Goal: Task Accomplishment & Management: Use online tool/utility

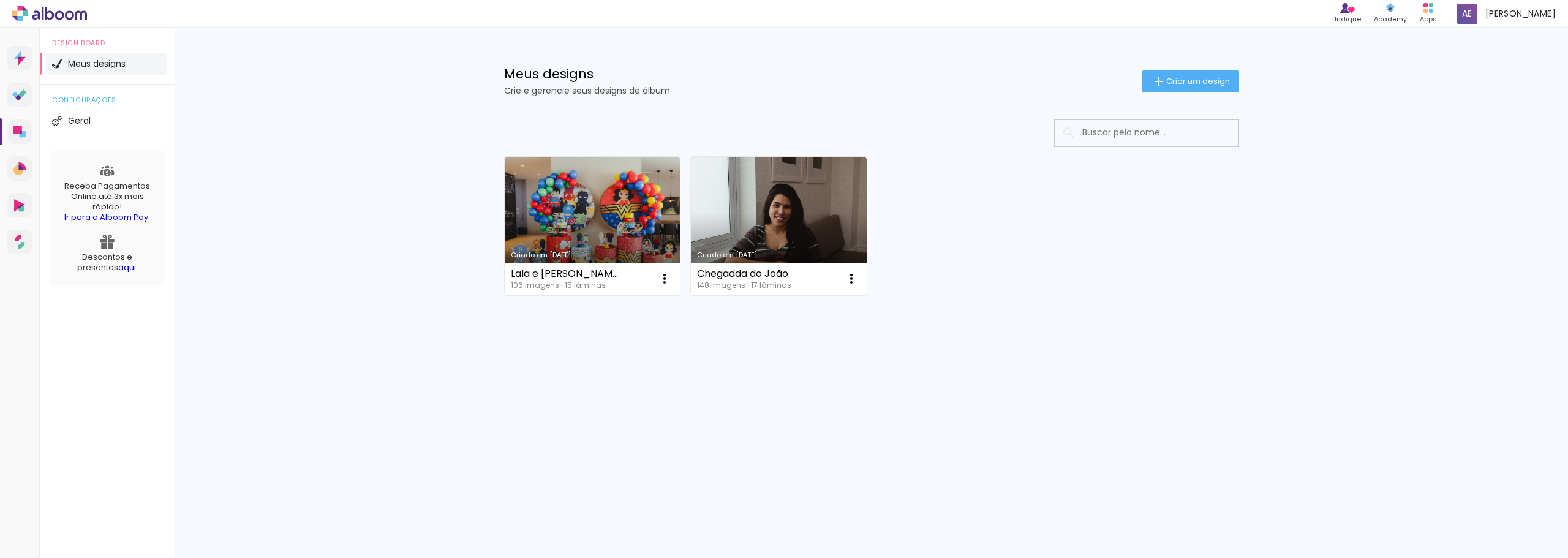
click at [1109, 139] on input at bounding box center [1164, 132] width 175 height 25
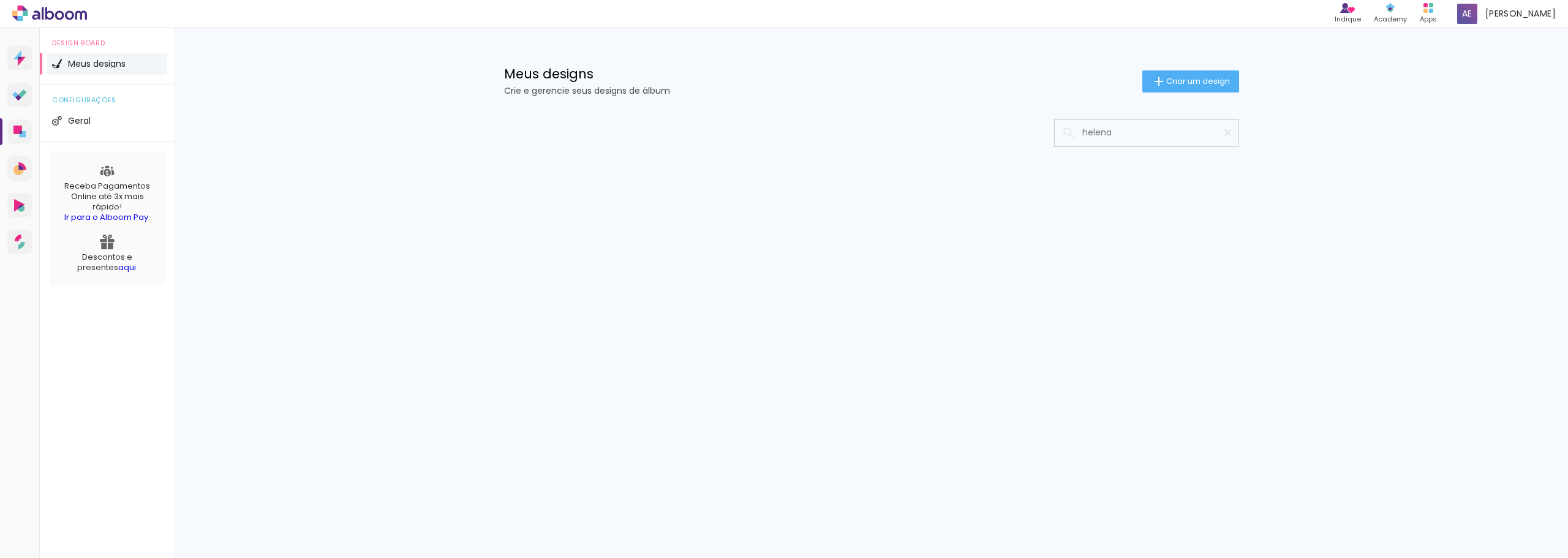
type input "helena"
type paper-input "helena"
click at [90, 121] on span "Geral" at bounding box center [79, 120] width 22 height 9
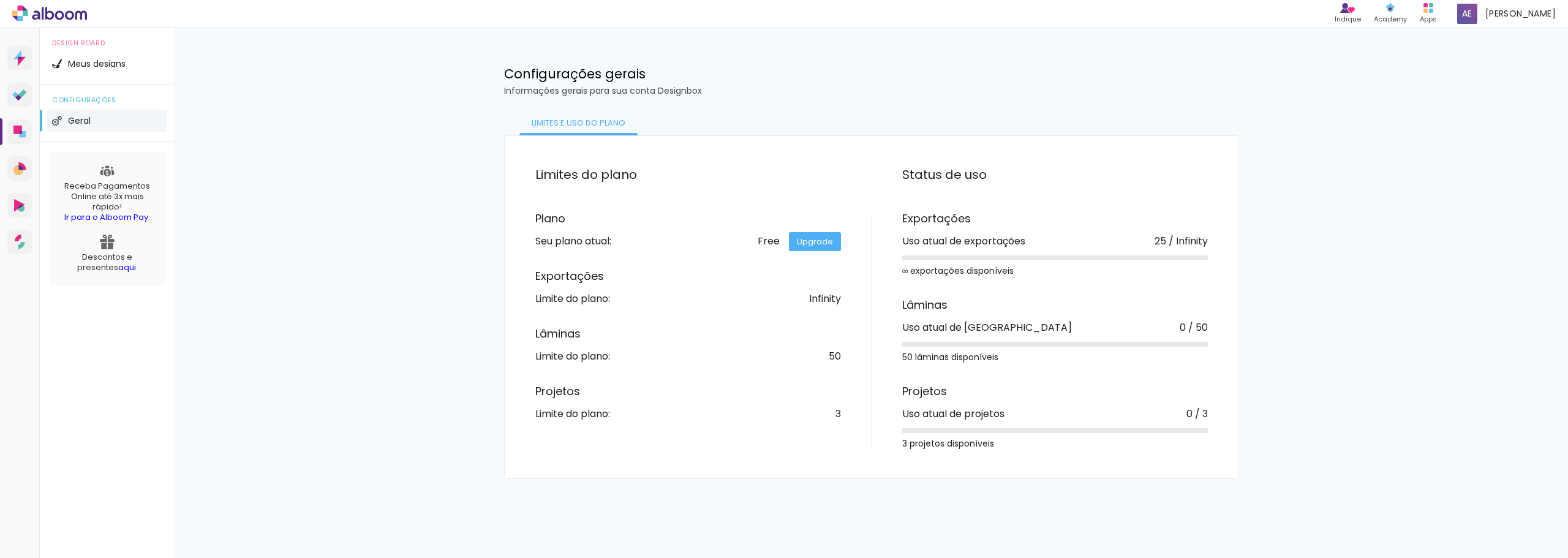
click at [836, 351] on div "50" at bounding box center [835, 356] width 12 height 10
click at [837, 358] on div "50" at bounding box center [835, 356] width 12 height 10
click at [1191, 237] on div "25 / Infinity" at bounding box center [1181, 241] width 53 height 10
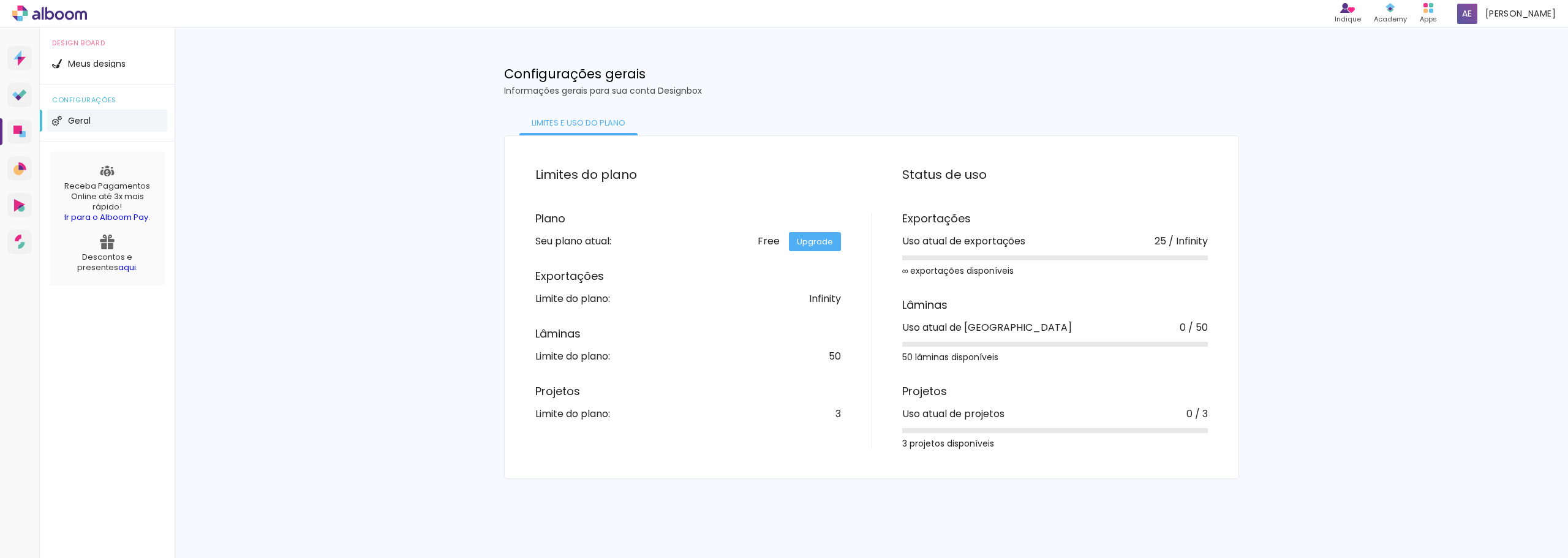
click at [1191, 237] on div "25 / Infinity" at bounding box center [1181, 241] width 53 height 10
click at [1268, 228] on div "Limites do plano Plano Seu plano atual: Free Upgrade Exportações Limite do plan…" at bounding box center [871, 307] width 796 height 344
click at [1442, 26] on div "Produtos Alboom Apps" at bounding box center [1428, 13] width 33 height 27
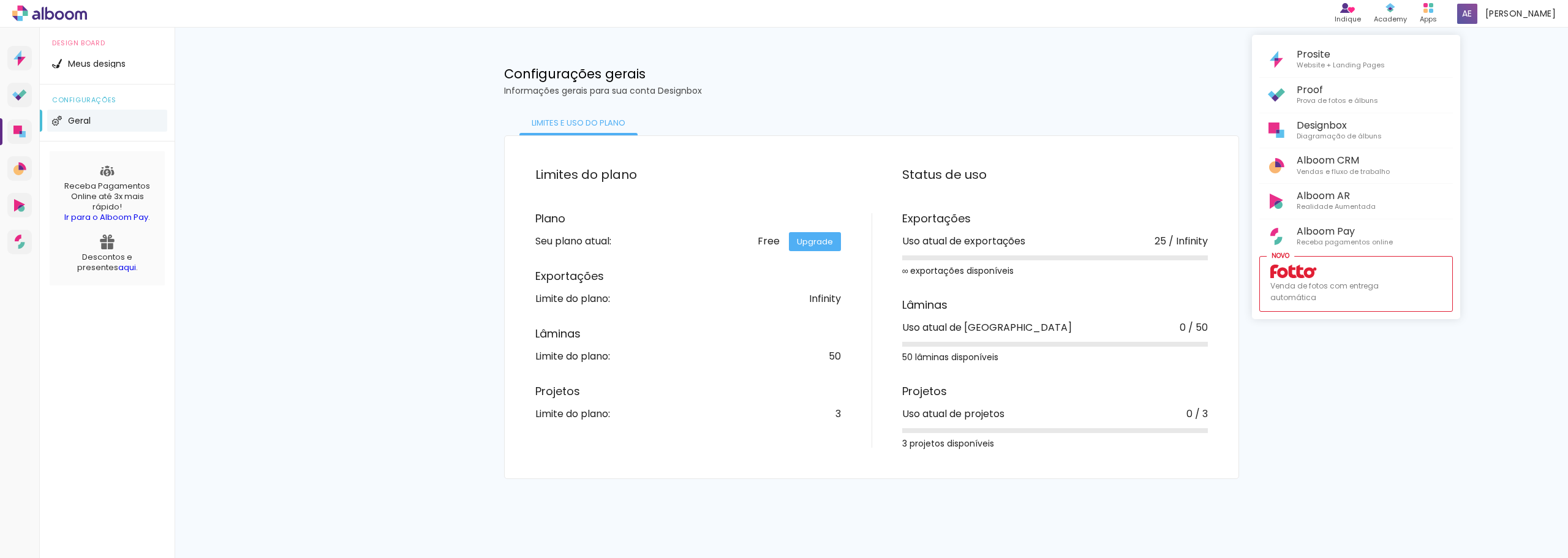
click at [1446, 13] on div at bounding box center [784, 279] width 1568 height 558
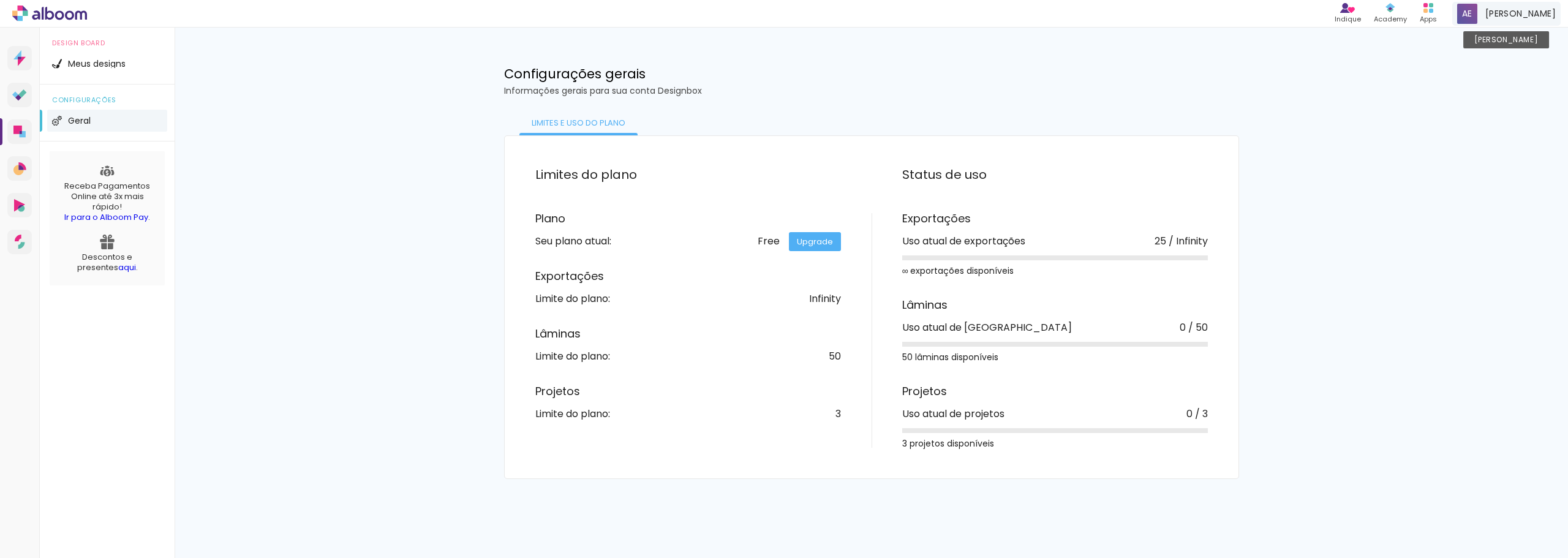
click at [1526, 15] on span "[PERSON_NAME]" at bounding box center [1520, 13] width 70 height 13
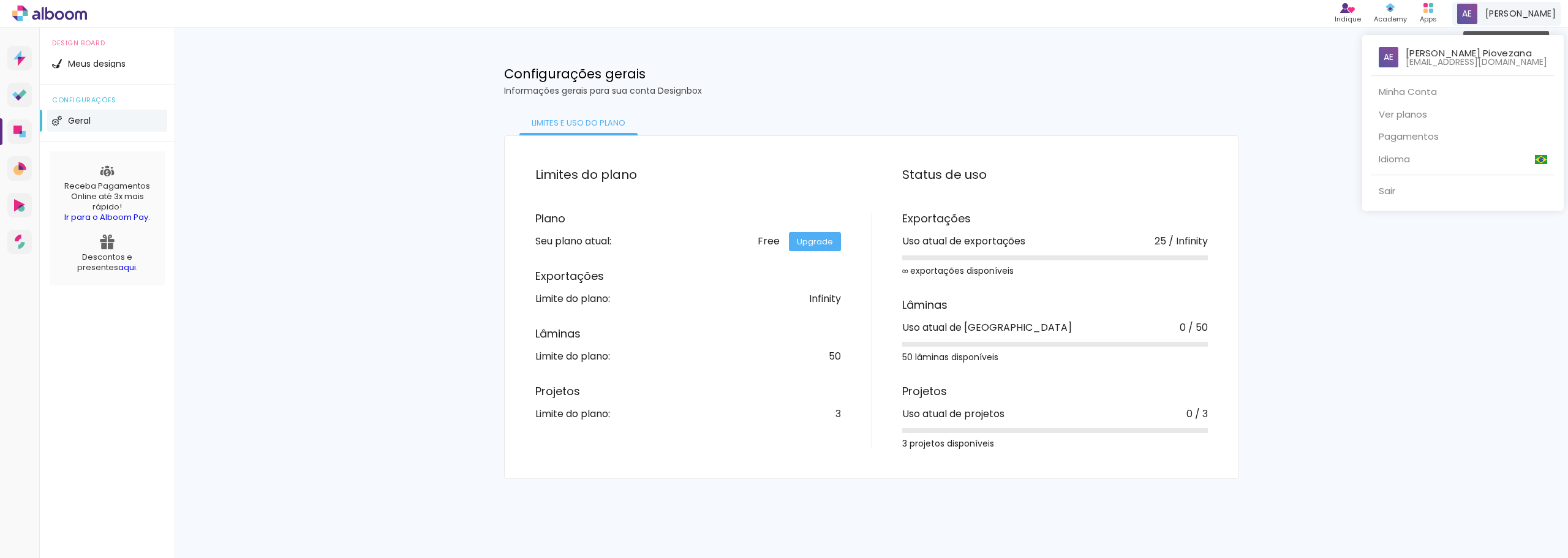
click at [1526, 15] on div at bounding box center [784, 279] width 1568 height 558
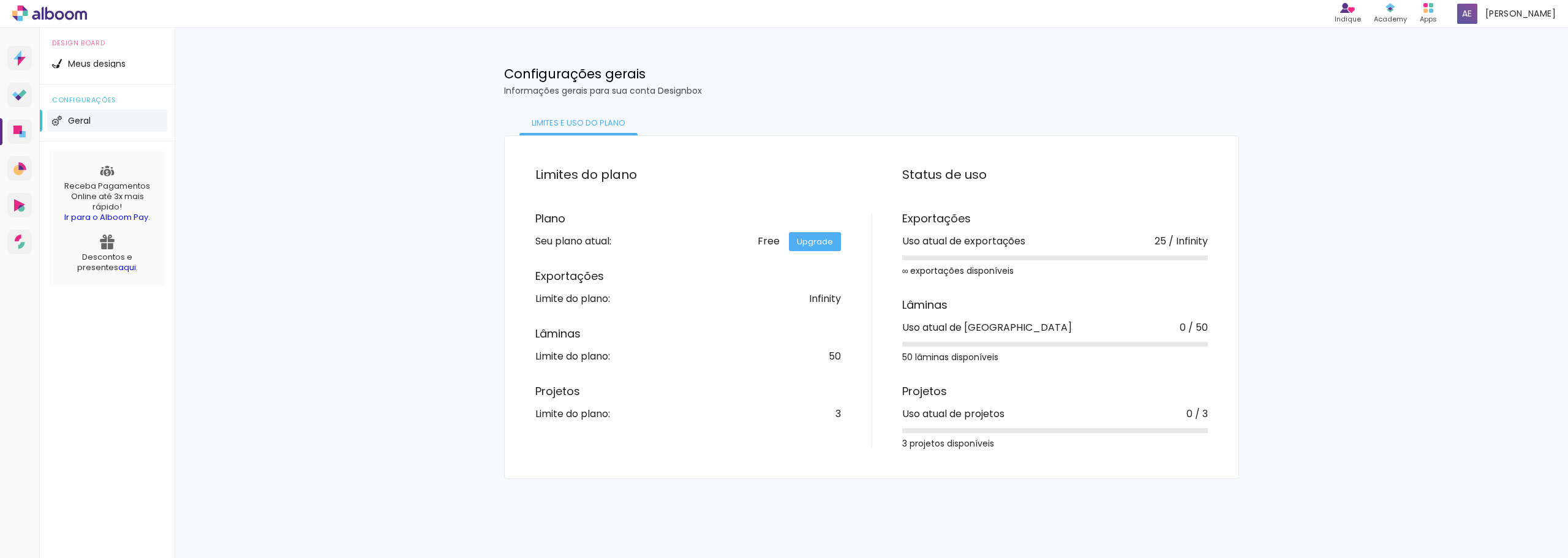
click at [97, 78] on div "Design Board Meus designs" at bounding box center [107, 56] width 135 height 57
click at [110, 58] on li "Meus designs" at bounding box center [107, 63] width 120 height 22
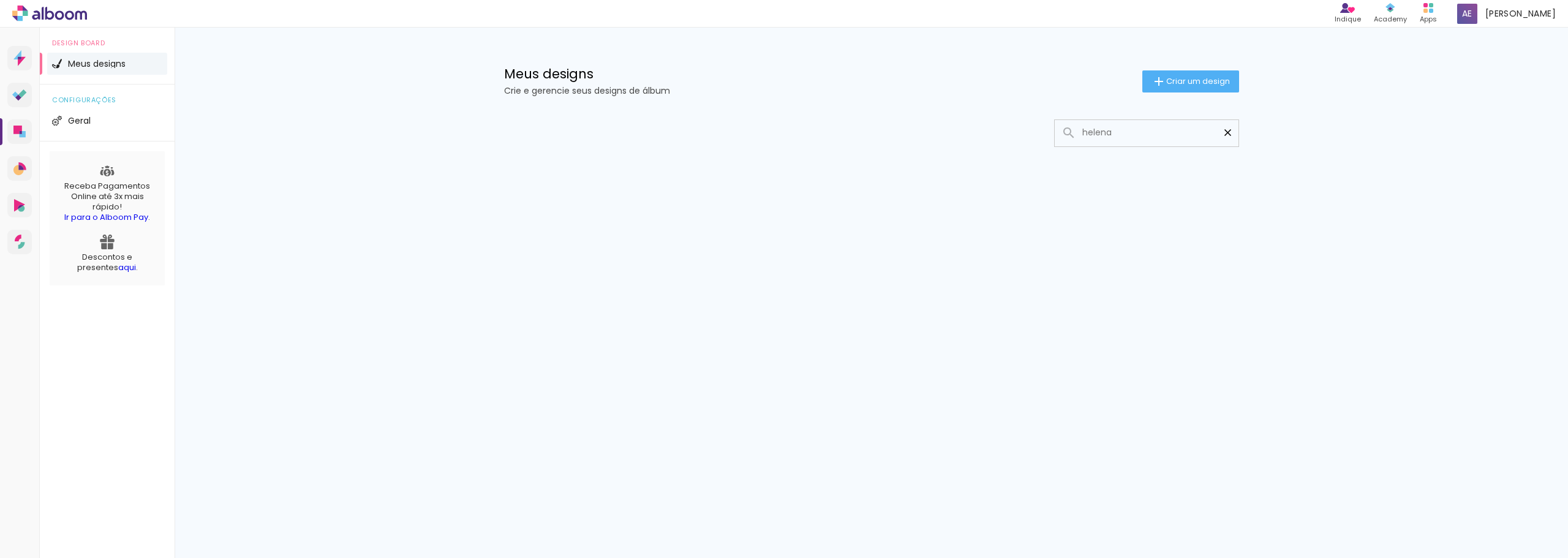
click at [1236, 134] on paper-icon-button at bounding box center [1228, 133] width 22 height 22
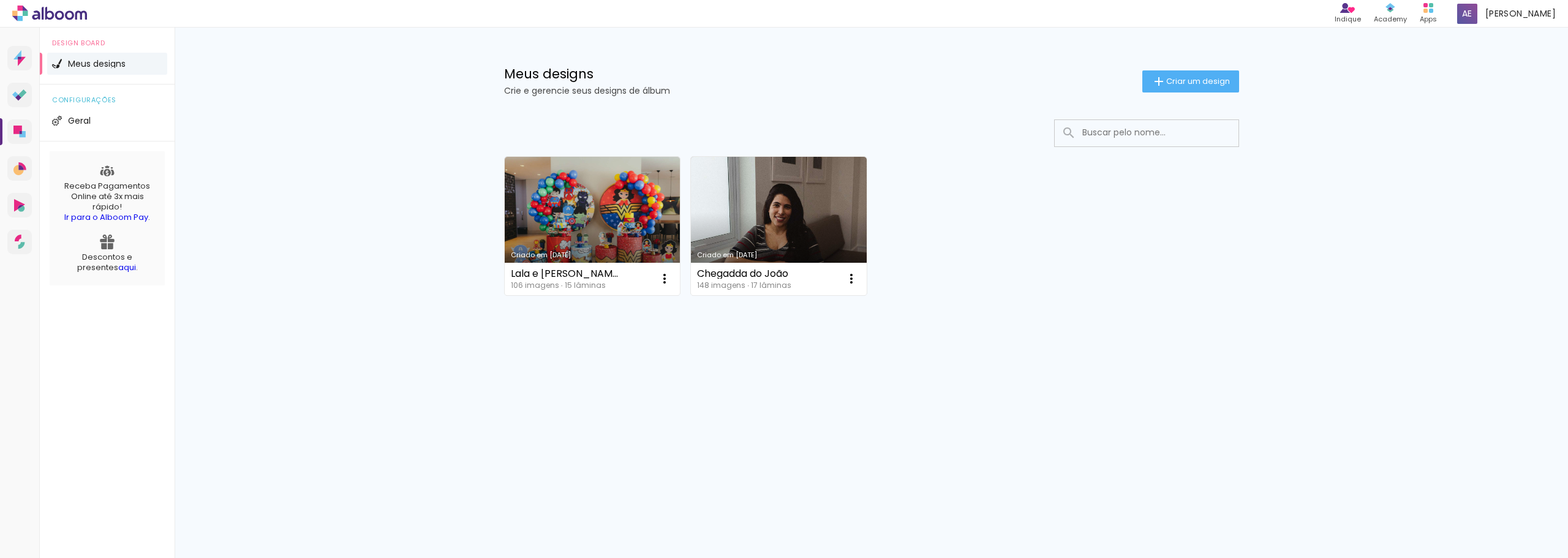
click at [1207, 345] on div "Criado em [DATE] Lala e [PERSON_NAME] 106 imagens ∙ 15 lâminas Abrir Fazer uma …" at bounding box center [871, 258] width 796 height 303
click at [1477, 19] on span at bounding box center [1467, 14] width 20 height 20
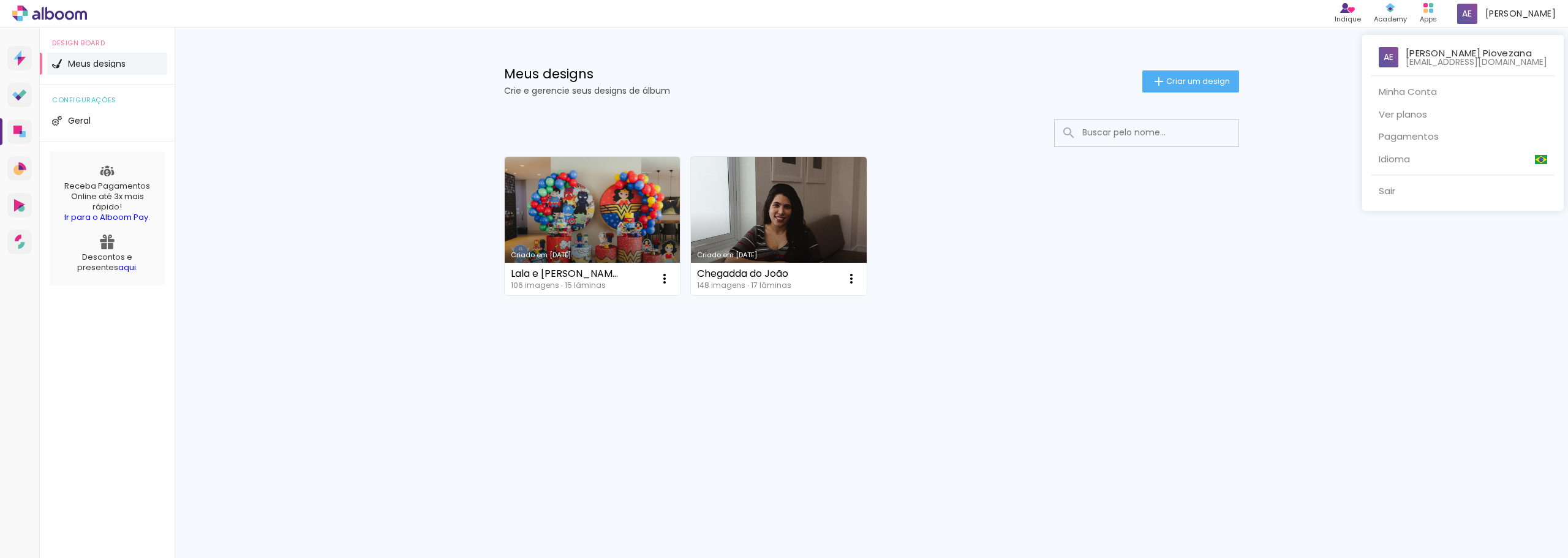
click at [1441, 9] on div at bounding box center [784, 279] width 1568 height 558
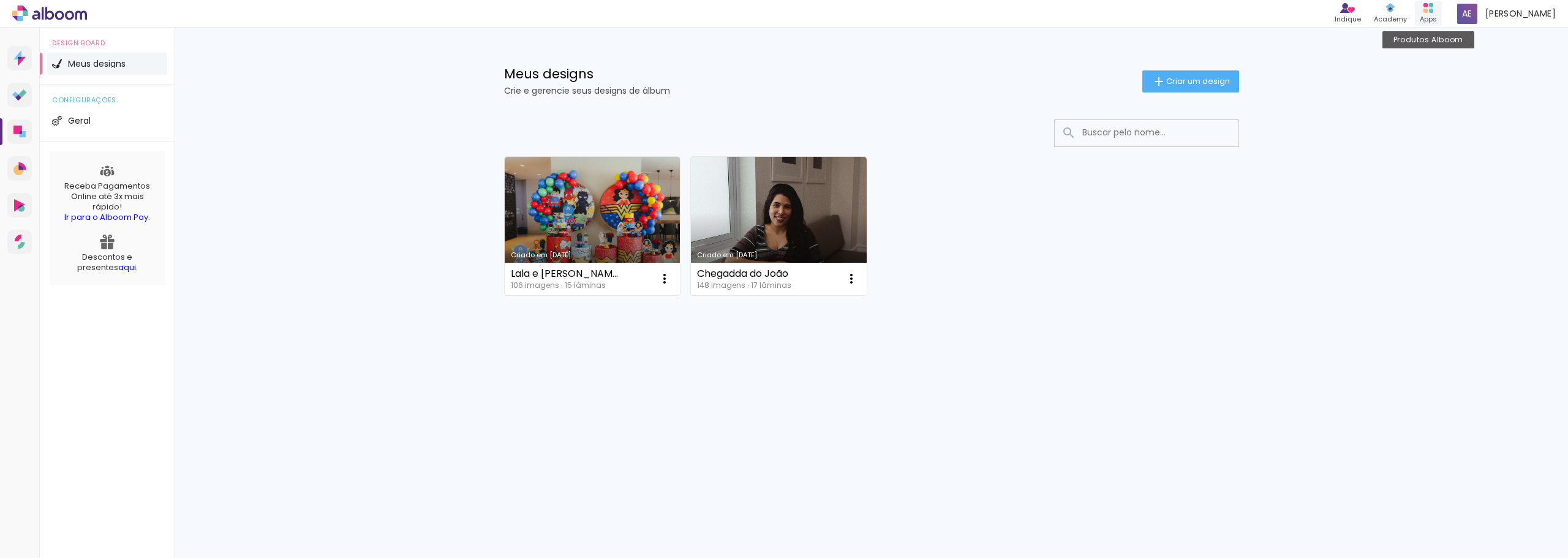
click at [1442, 13] on div "Produtos Alboom Apps" at bounding box center [1428, 14] width 27 height 25
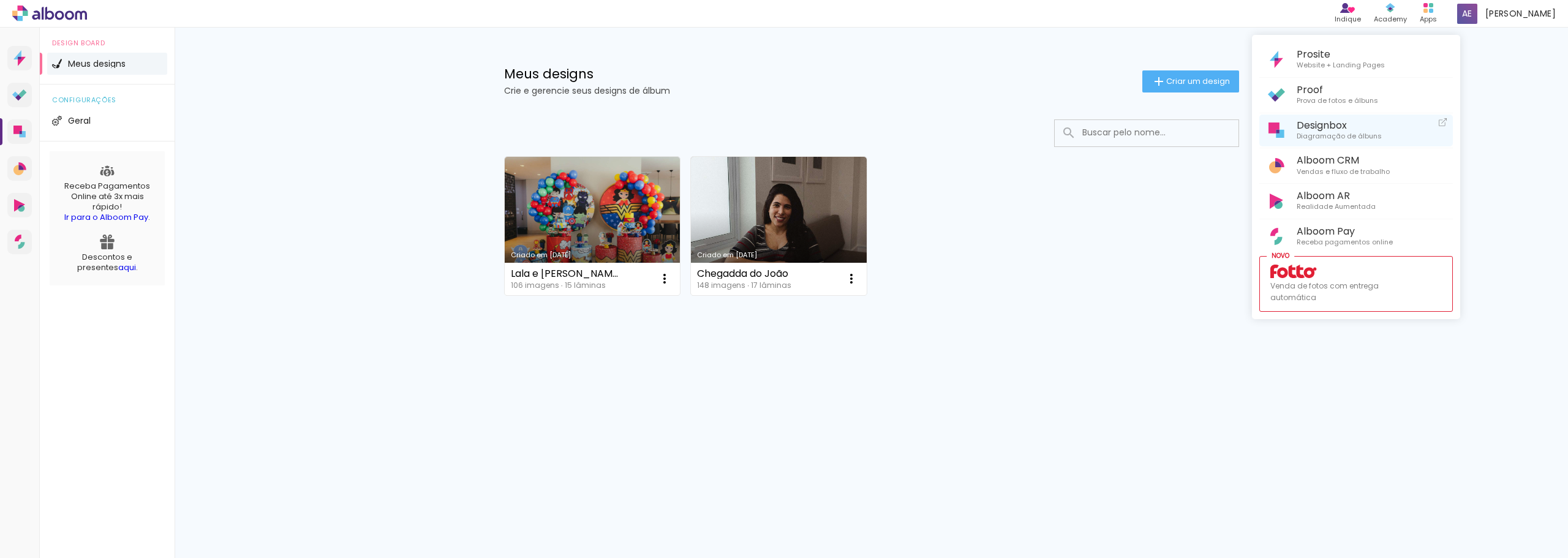
click at [1364, 122] on span "Designbox" at bounding box center [1340, 125] width 85 height 12
click at [90, 64] on div at bounding box center [784, 279] width 1568 height 558
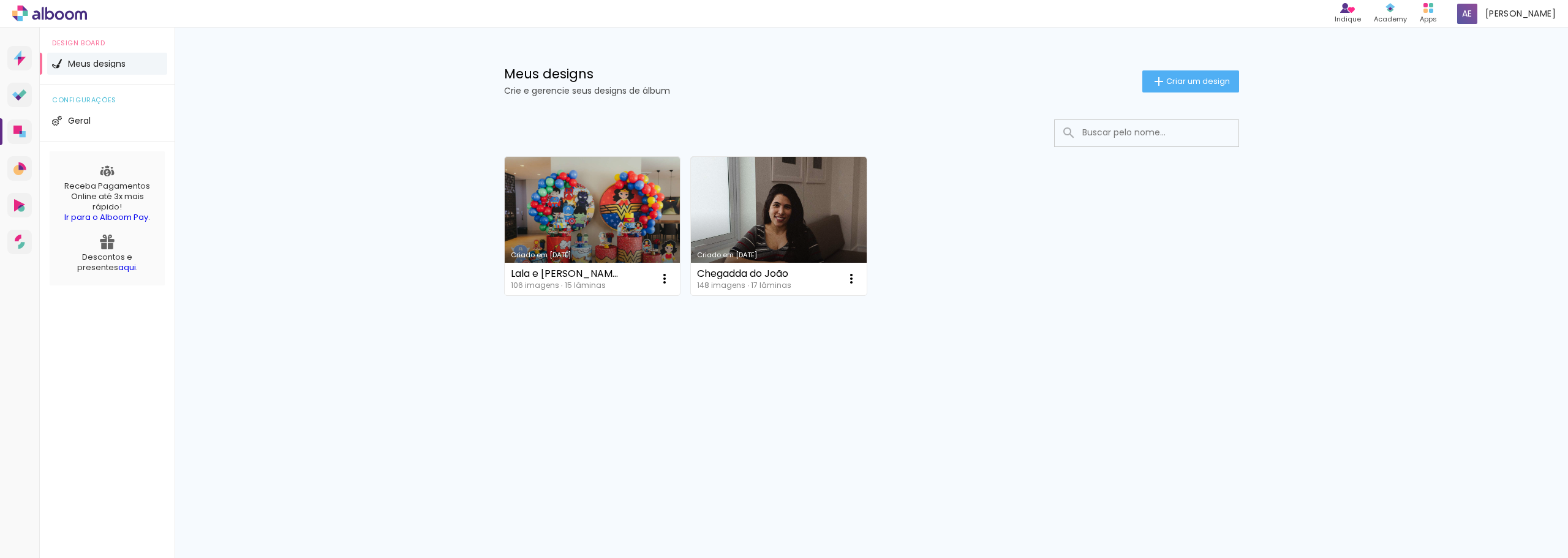
click at [104, 63] on span "Meus designs" at bounding box center [97, 63] width 57 height 9
click at [847, 280] on iron-icon at bounding box center [851, 279] width 15 height 15
click at [854, 271] on paper-icon-button at bounding box center [851, 279] width 25 height 25
click at [15, 98] on icon at bounding box center [19, 95] width 15 height 12
